Goal: Find specific page/section: Find specific page/section

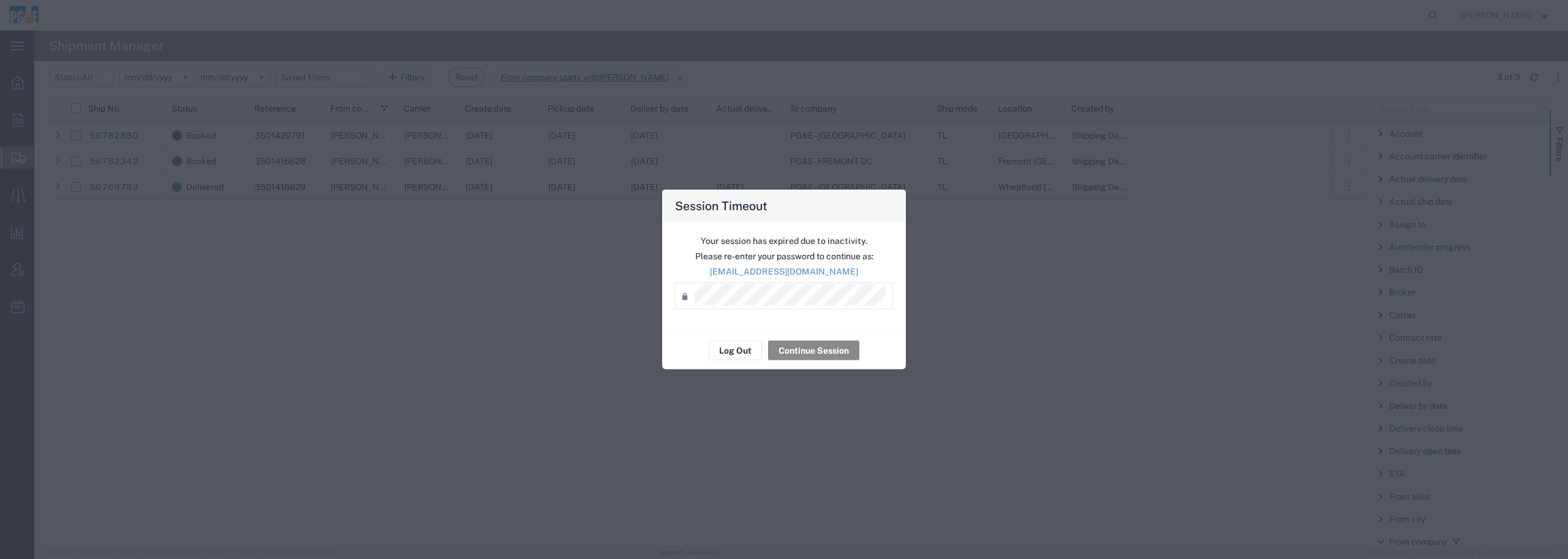
scroll to position [77, 0]
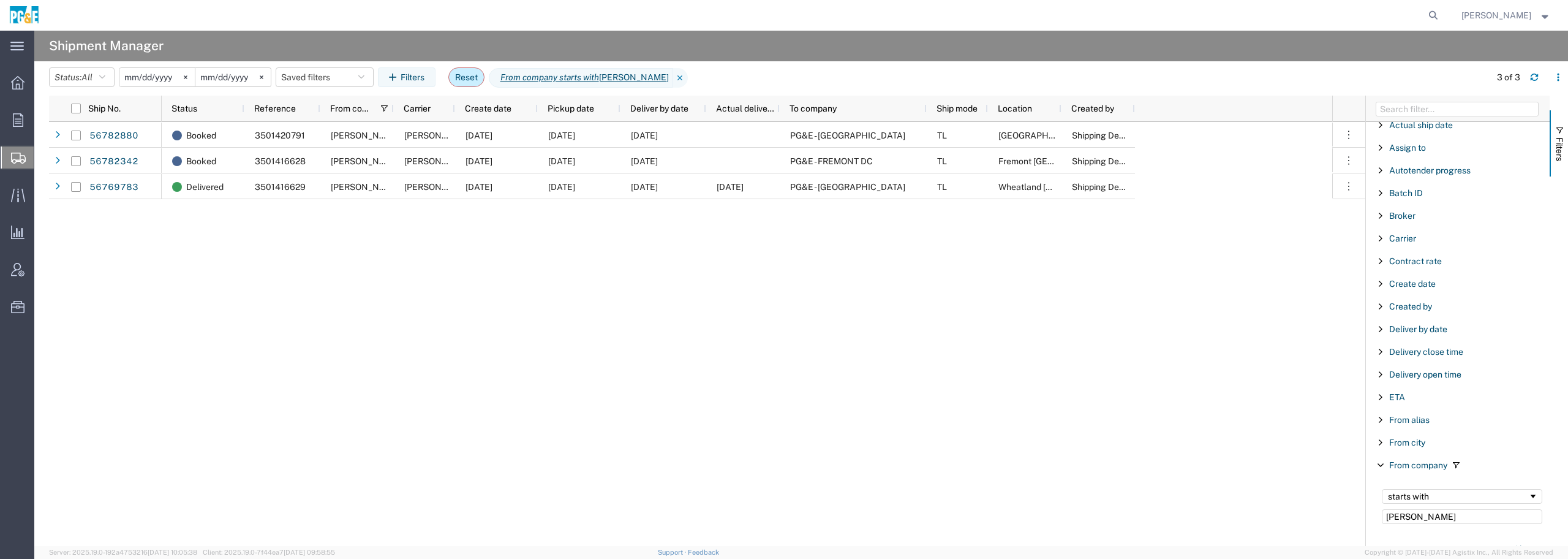
click at [471, 79] on button "Reset" at bounding box center [466, 77] width 36 height 20
type input "[DATE]"
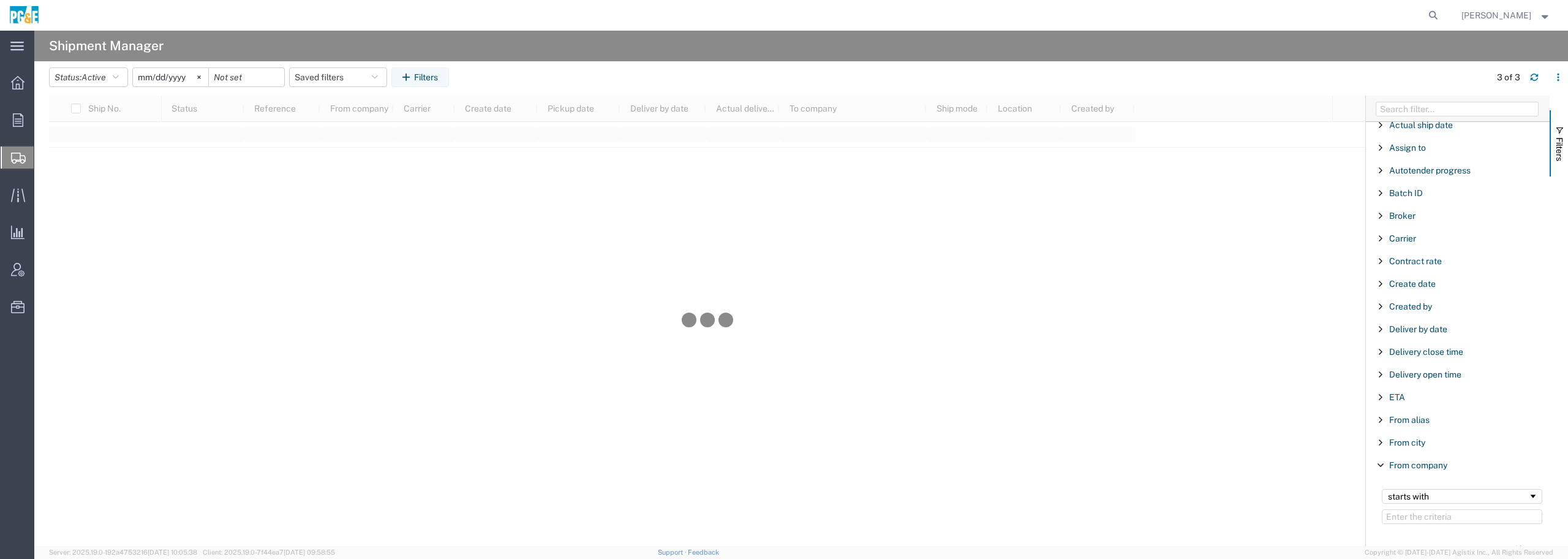
click at [163, 72] on input "[DATE]" at bounding box center [170, 77] width 75 height 18
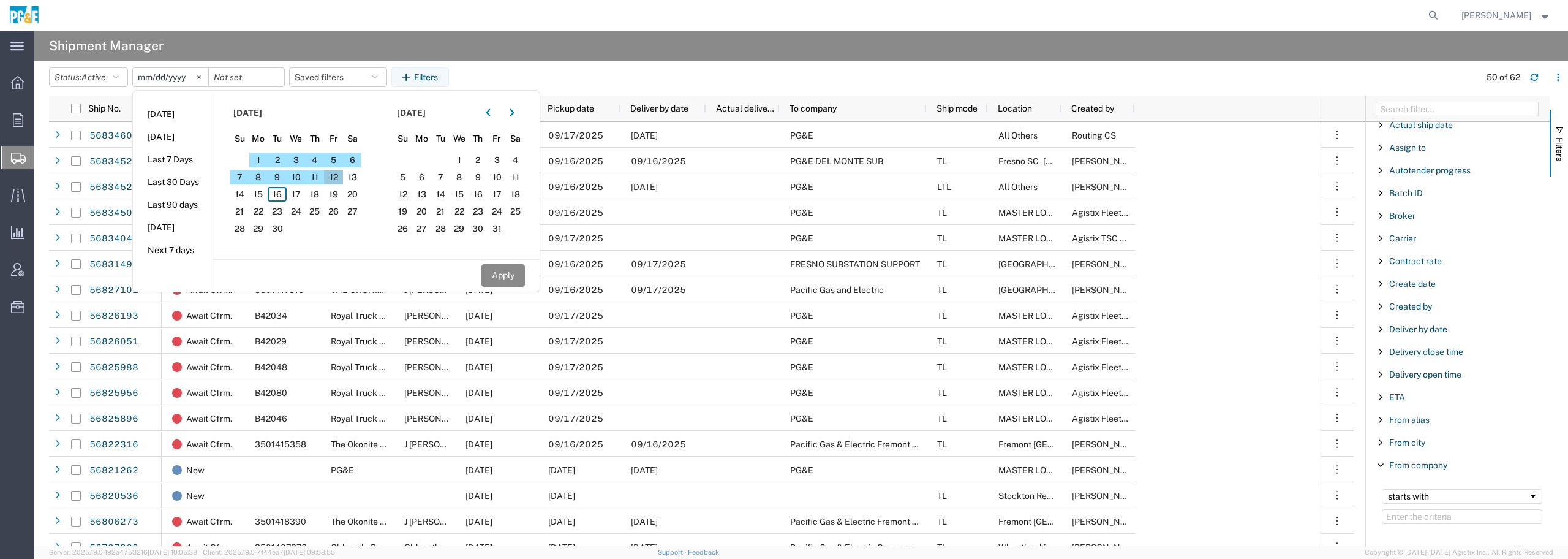
click at [337, 176] on span "12" at bounding box center [333, 177] width 19 height 14
click at [517, 279] on button "Apply" at bounding box center [503, 275] width 44 height 23
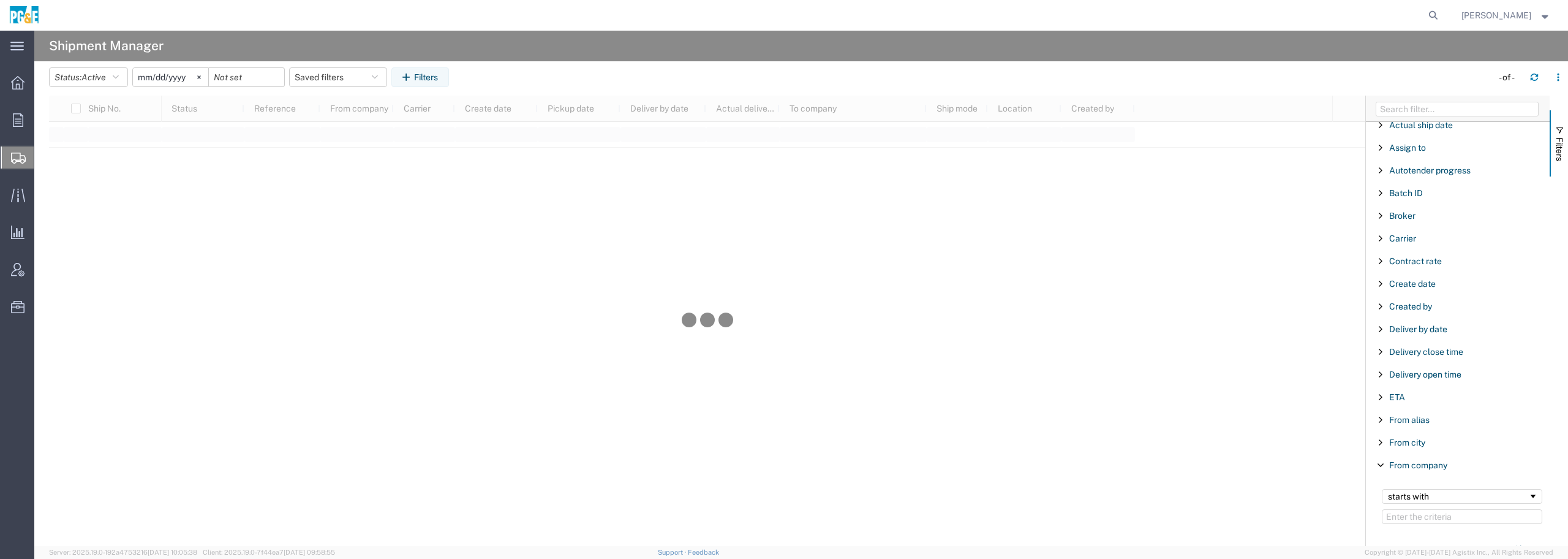
click at [279, 79] on div at bounding box center [247, 77] width 76 height 20
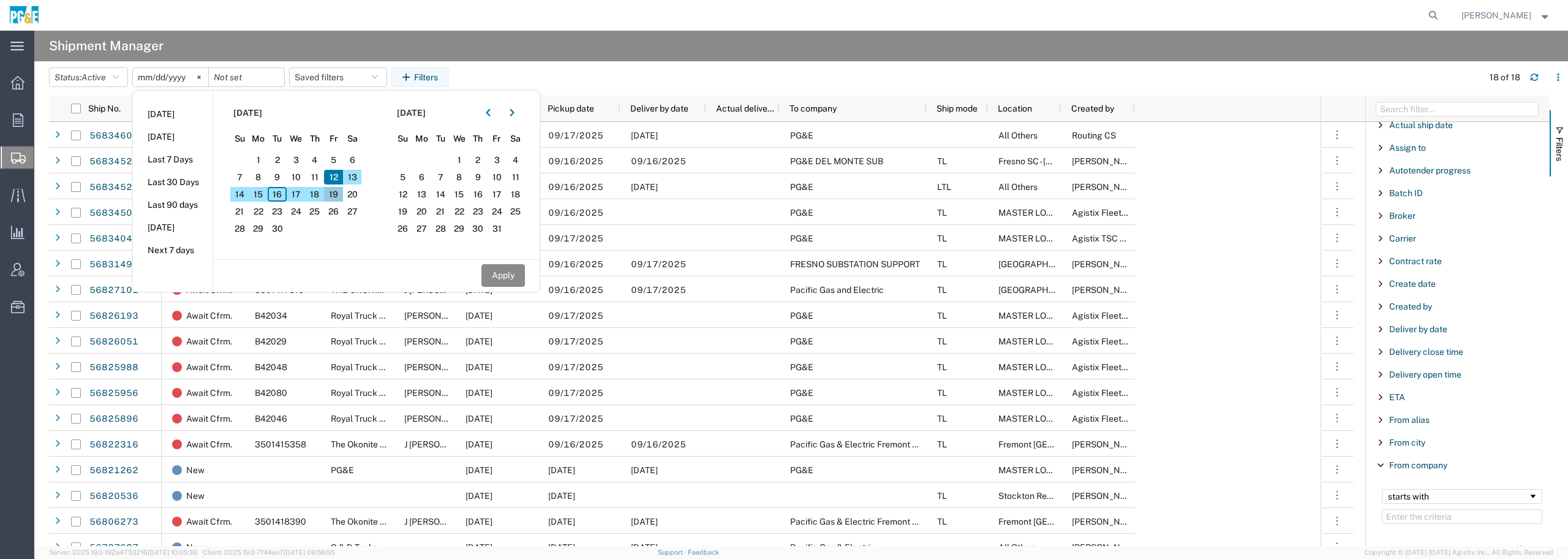
click at [337, 193] on span "19" at bounding box center [333, 194] width 19 height 14
click at [499, 273] on button "Apply" at bounding box center [503, 275] width 44 height 23
type input "[DATE]"
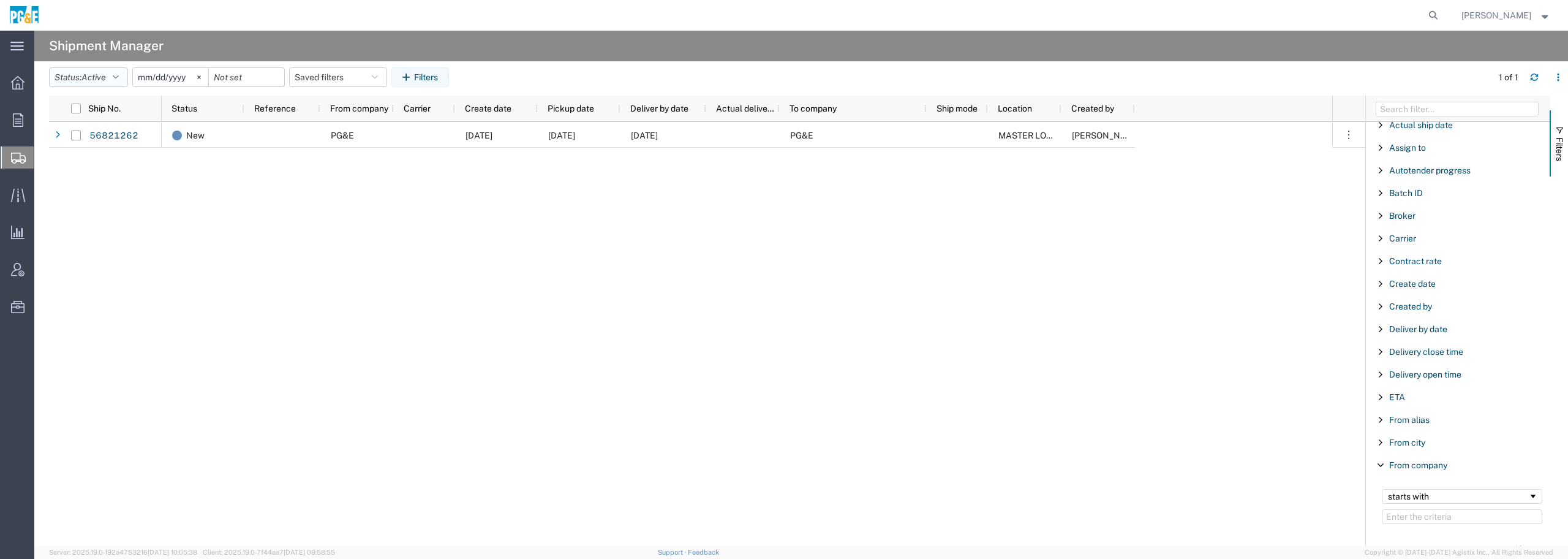
click at [124, 78] on button "Status: Active" at bounding box center [88, 77] width 79 height 20
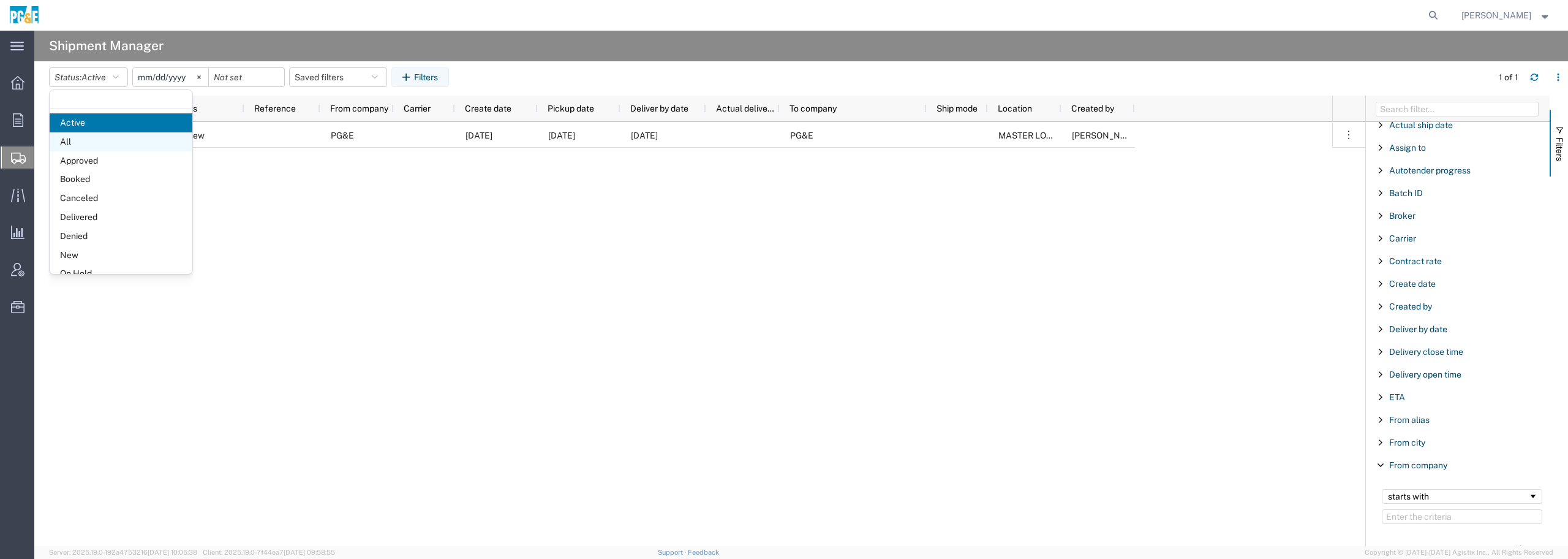
click at [85, 140] on span "All" at bounding box center [121, 141] width 142 height 19
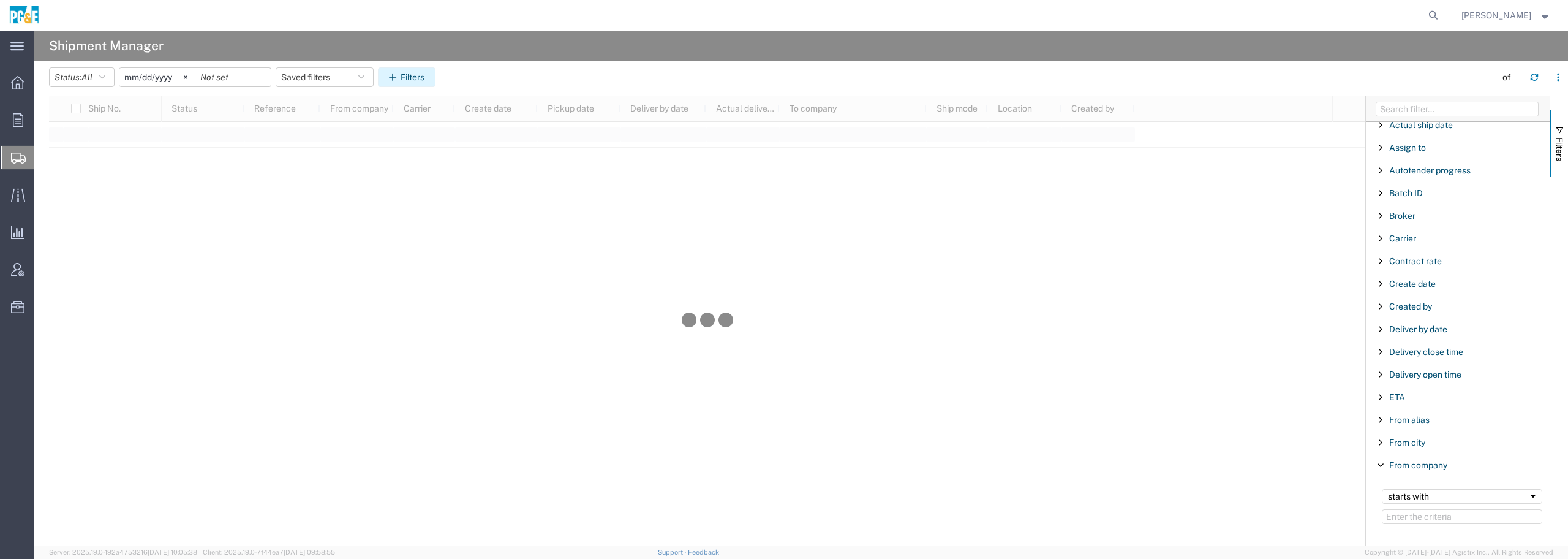
click at [414, 77] on button "Filters" at bounding box center [406, 77] width 58 height 20
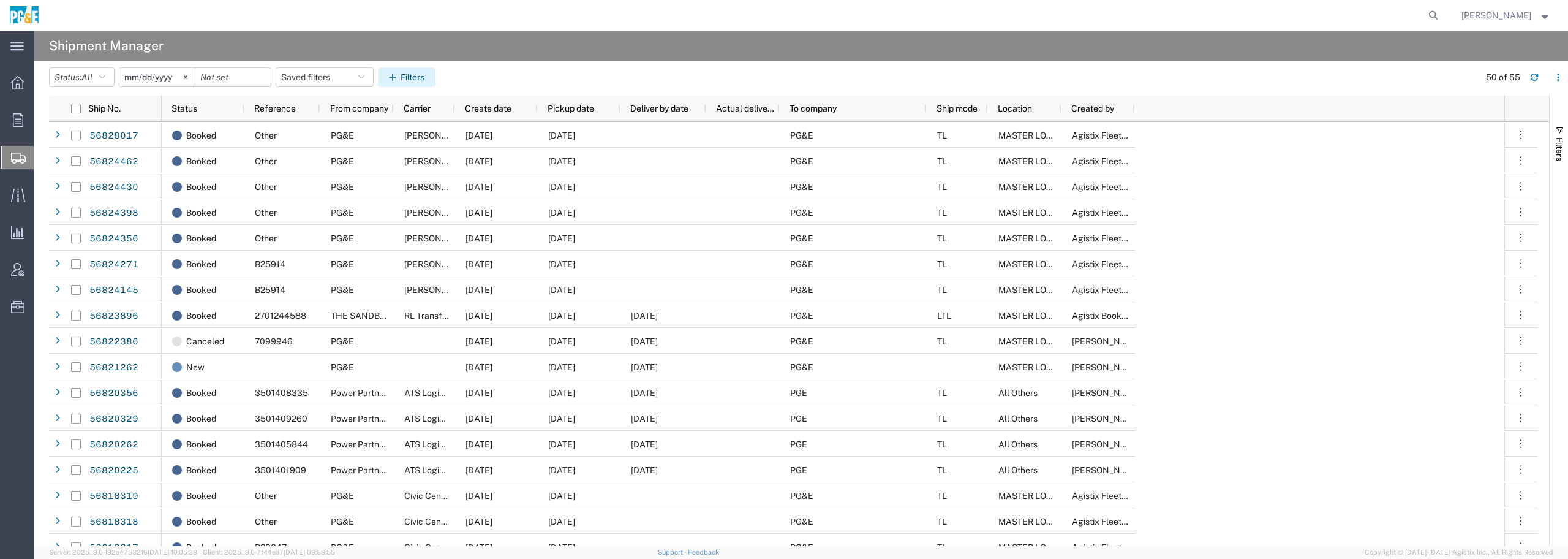
click at [401, 79] on icon "button" at bounding box center [395, 77] width 11 height 9
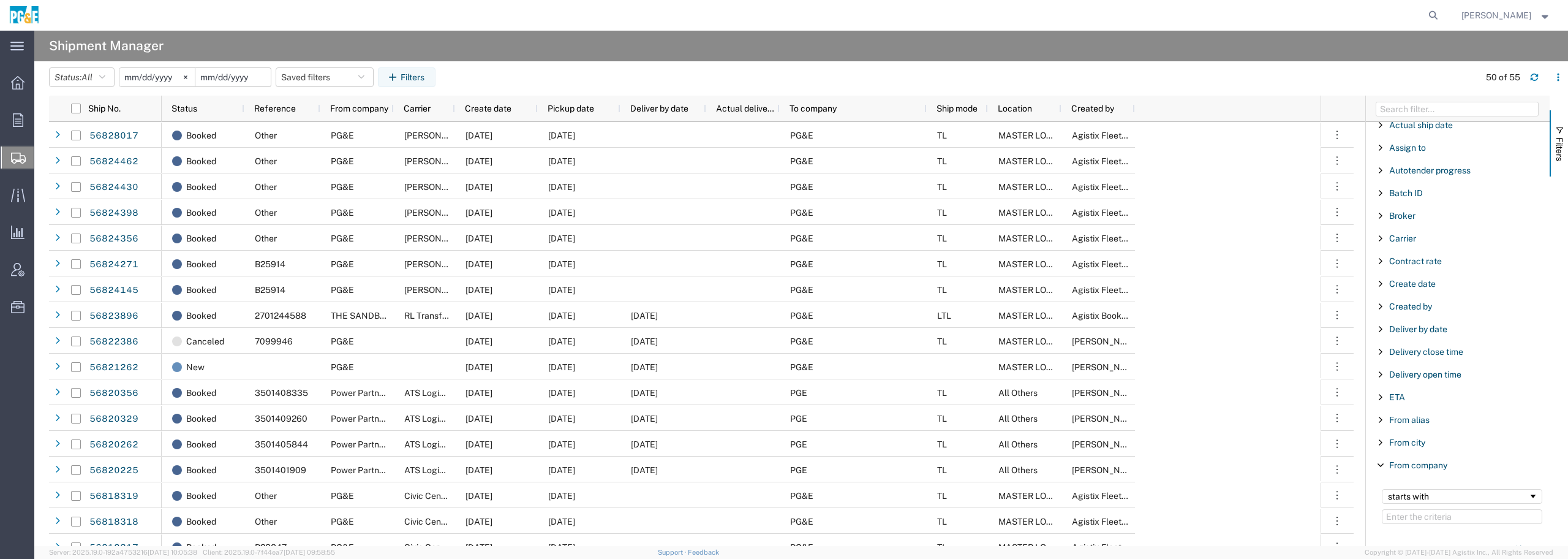
click at [209, 77] on input "date" at bounding box center [233, 77] width 75 height 18
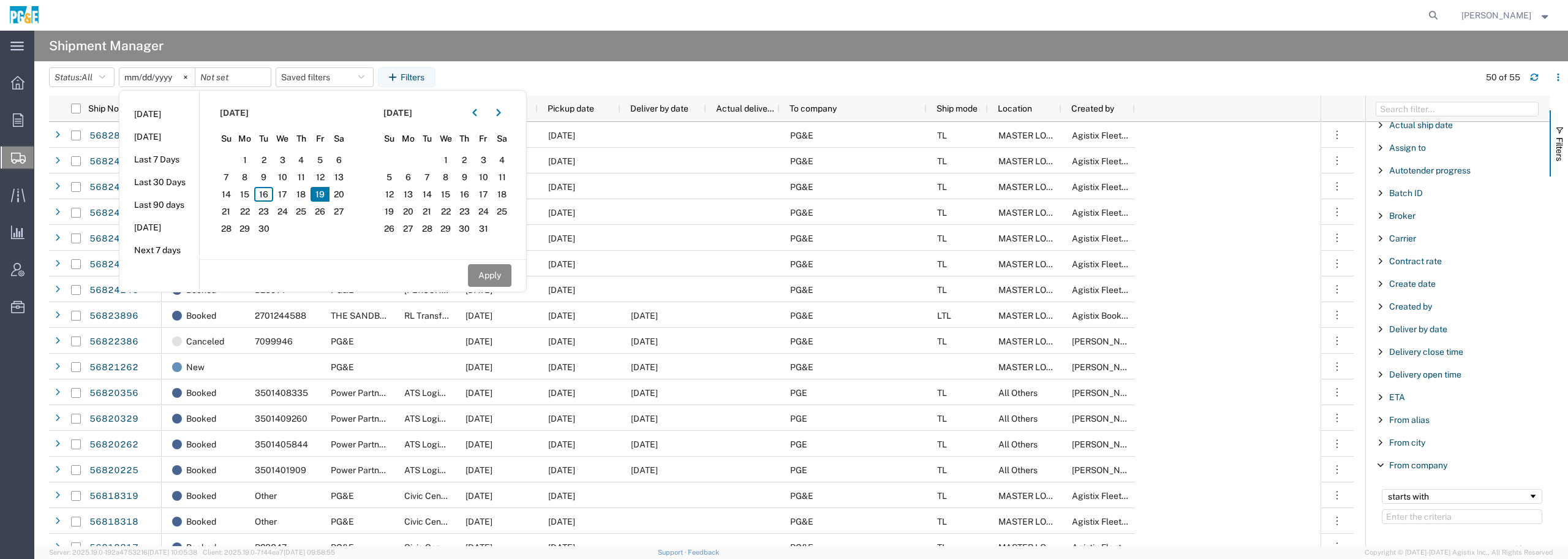
click at [322, 197] on span "19" at bounding box center [320, 194] width 19 height 14
click at [498, 273] on button "Apply" at bounding box center [490, 275] width 44 height 23
type input "[DATE]"
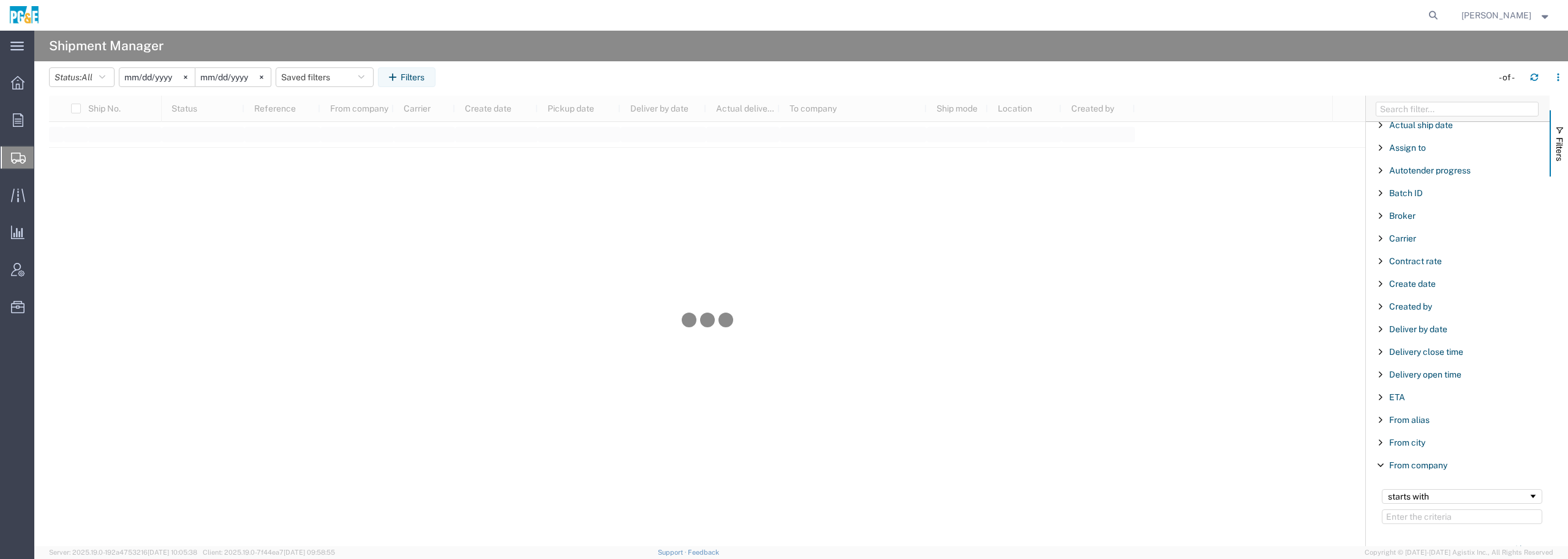
click at [178, 79] on input "[DATE]" at bounding box center [157, 77] width 75 height 18
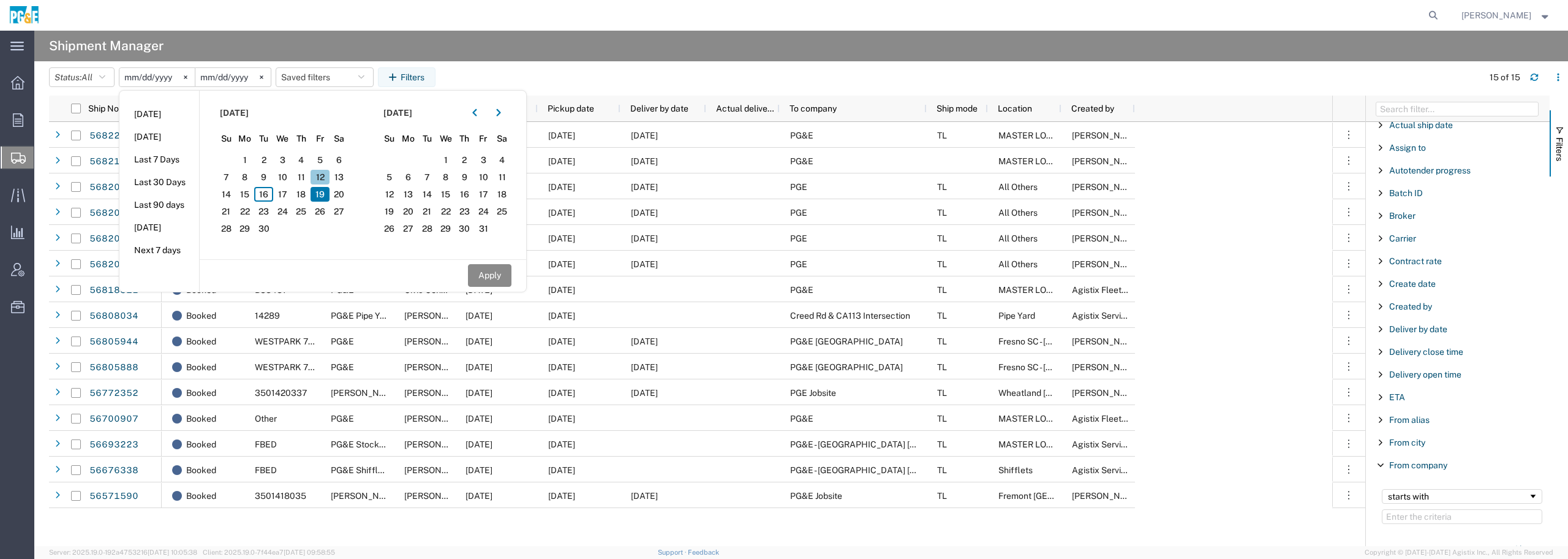
click at [326, 177] on span "12" at bounding box center [320, 177] width 19 height 14
click at [503, 277] on button "Apply" at bounding box center [490, 275] width 44 height 23
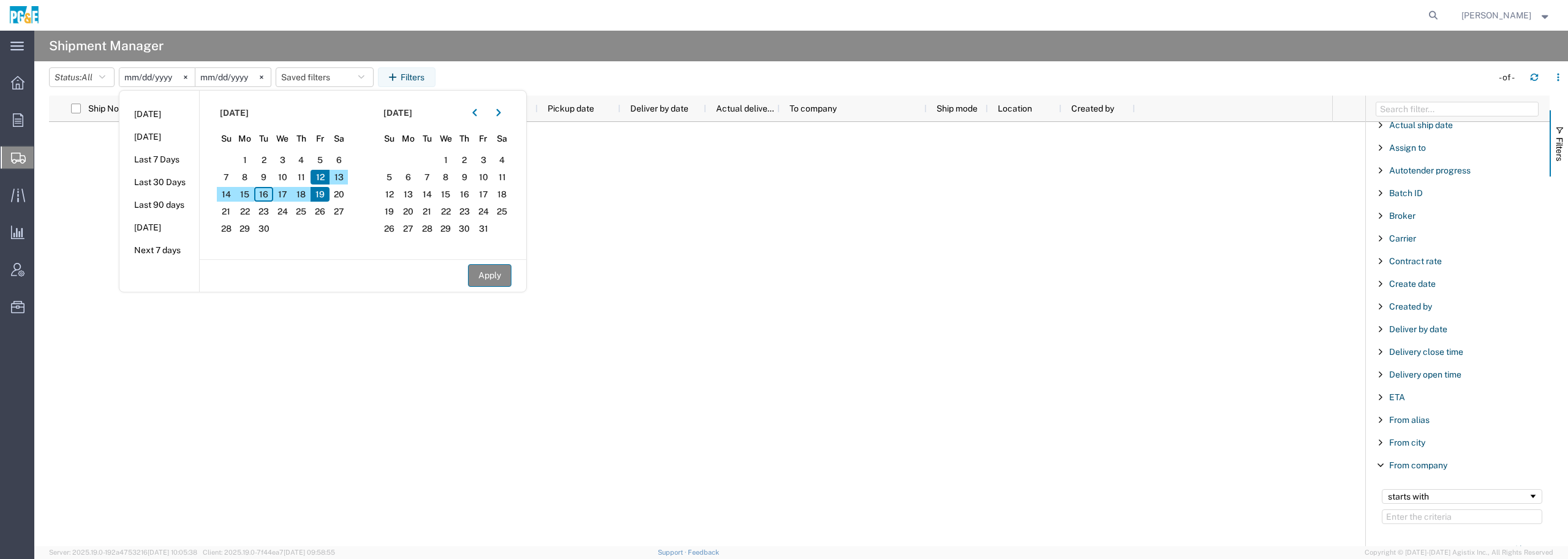
type input "[DATE]"
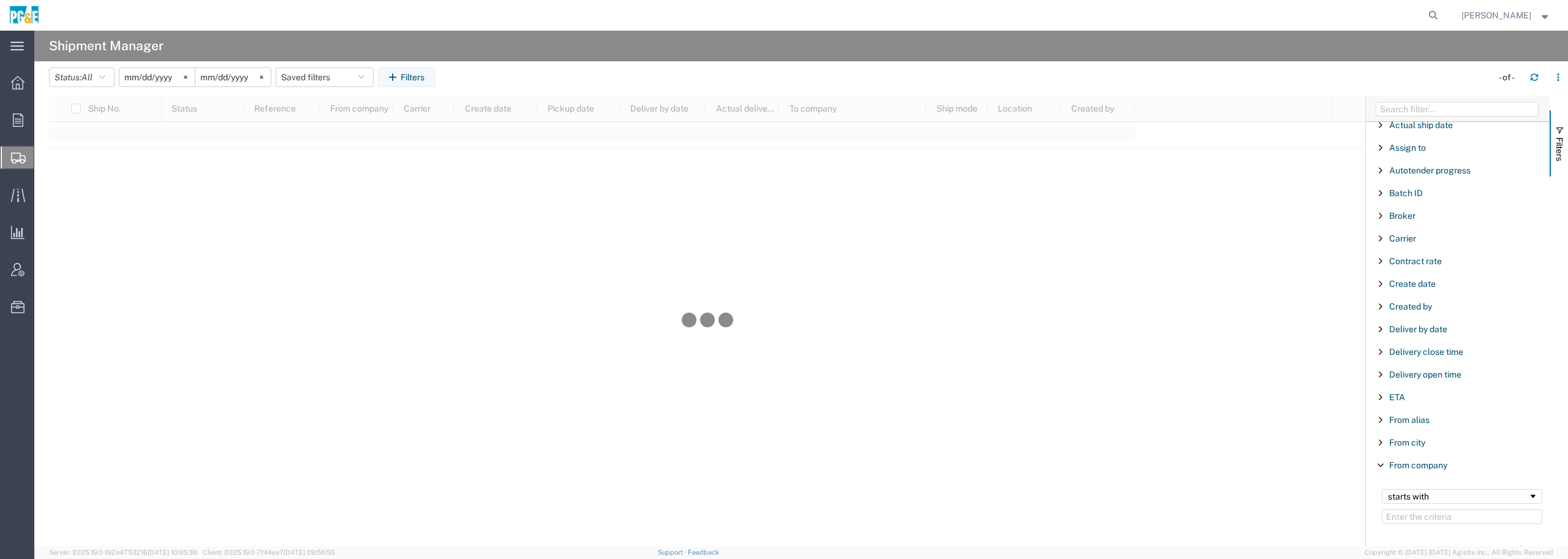
click at [153, 77] on input "[DATE]" at bounding box center [157, 77] width 75 height 18
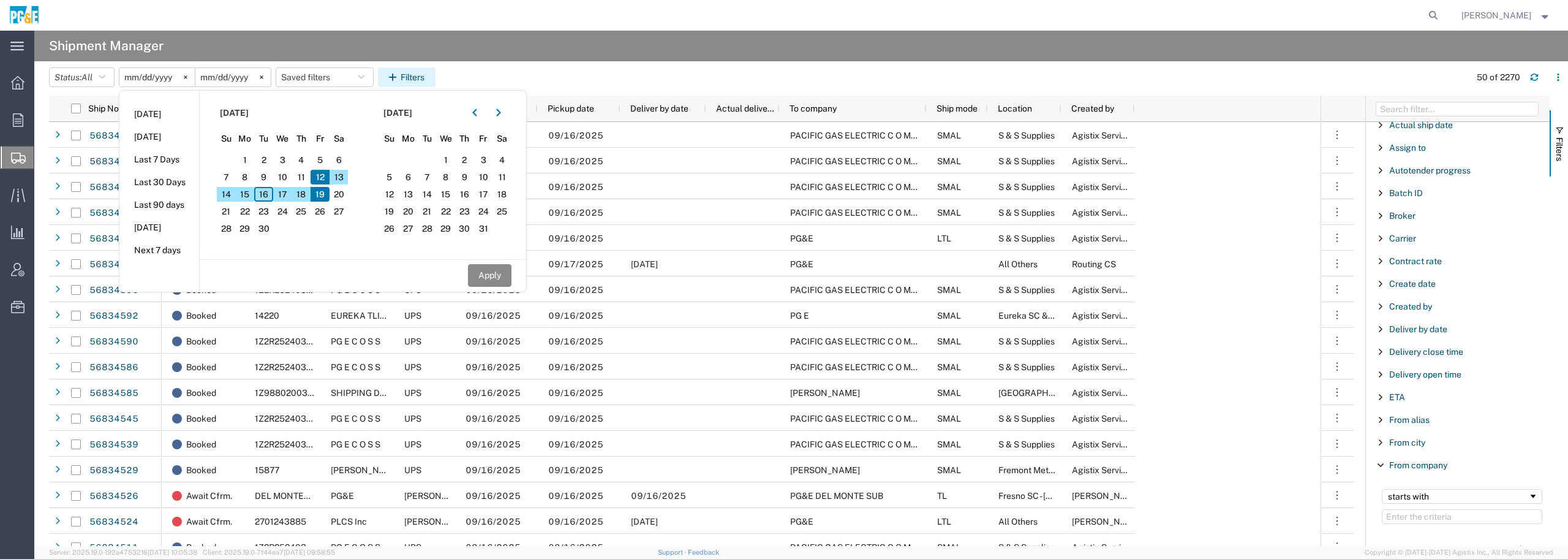
click at [436, 81] on button "Filters" at bounding box center [406, 77] width 58 height 20
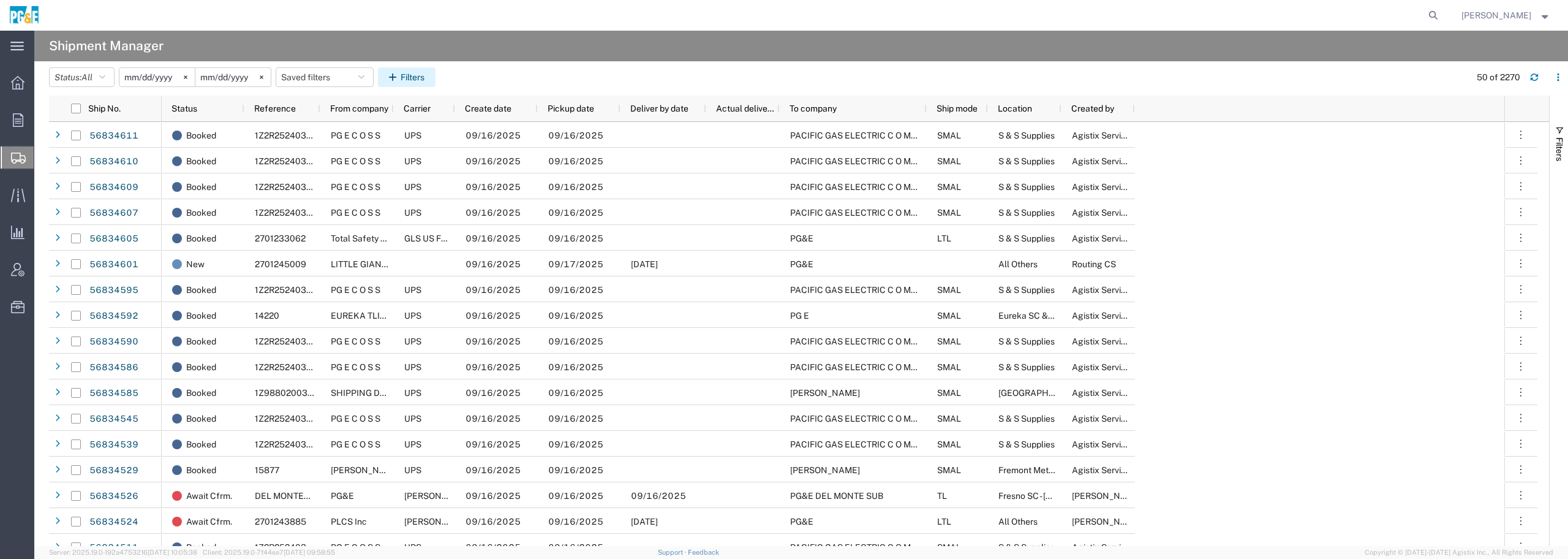
click at [424, 81] on button "Filters" at bounding box center [406, 77] width 58 height 20
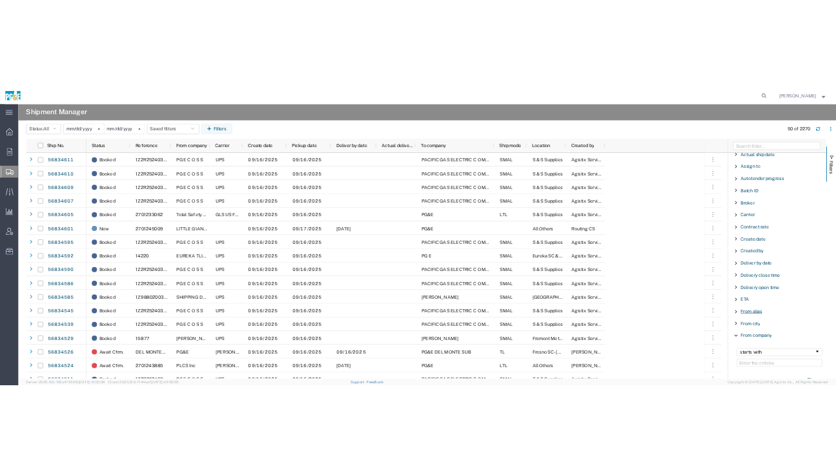
scroll to position [161, 0]
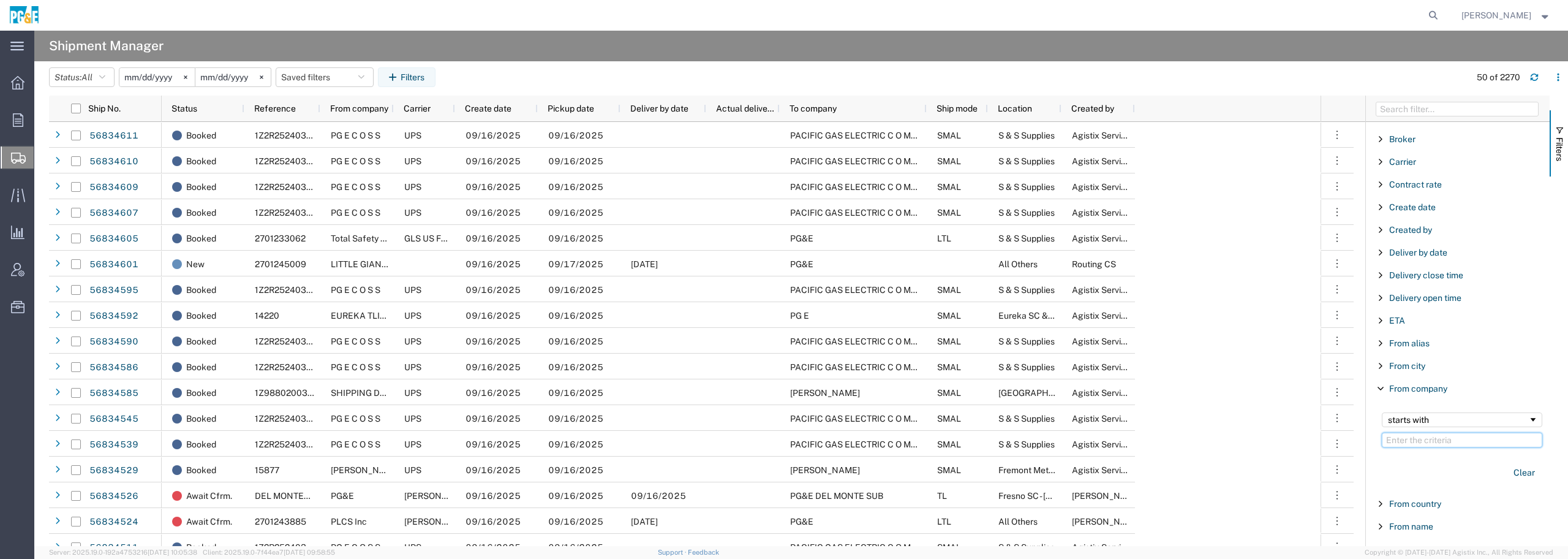
click at [1417, 440] on input "Filter Value" at bounding box center [1462, 439] width 160 height 14
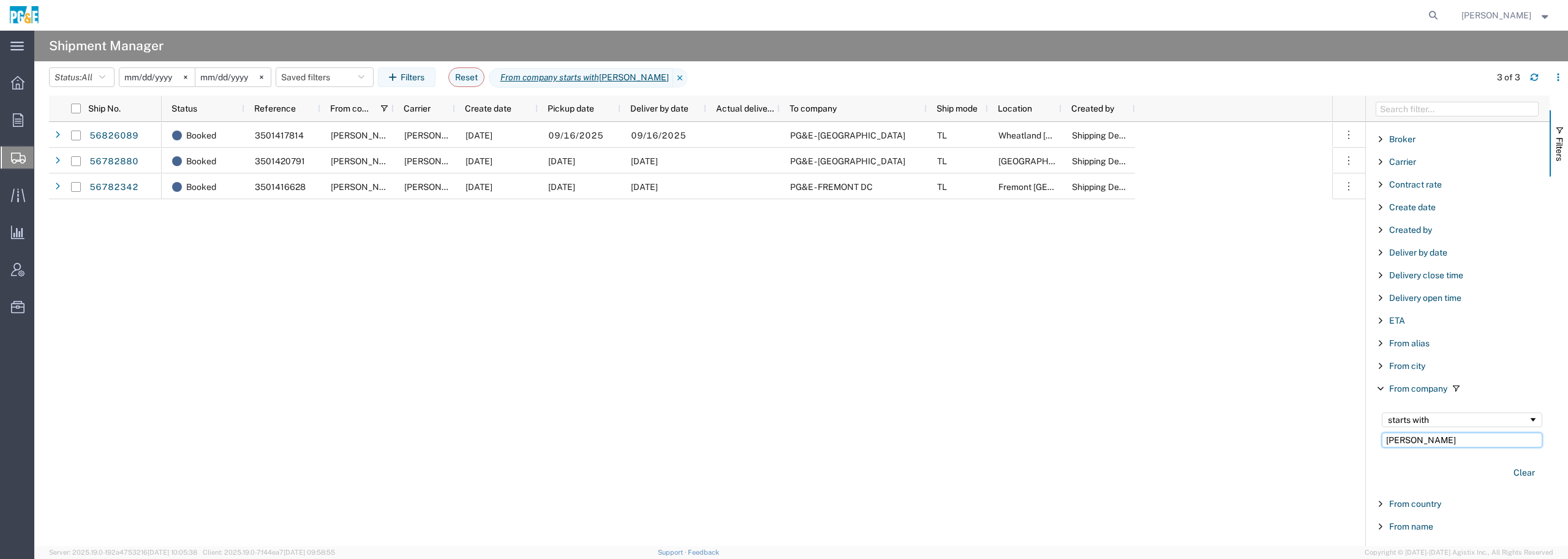
type input "[PERSON_NAME]"
